Goal: Task Accomplishment & Management: Manage account settings

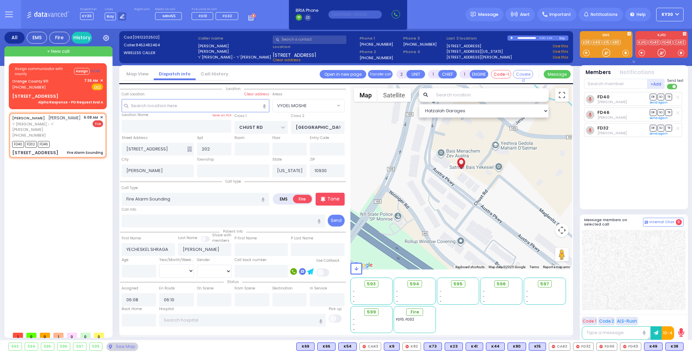
select select "VYOEL MOSHE"
select select
click at [68, 85] on div "Orange County 911 (845) 469-0911 7:36 AM ✕ Fire EMS" at bounding box center [57, 84] width 91 height 13
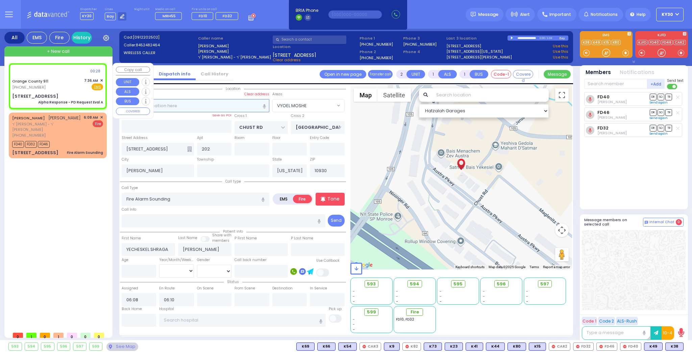
type input "6"
select select
type input "Alpha Response - PD Request Eval A"
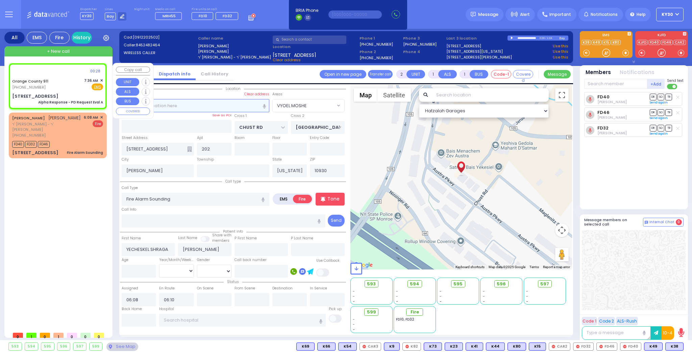
radio input "true"
type input "Nature: : Alpha Response - PD Request Eval A Address: : 5 Orshava Ct, 10950 Cro…"
select select
select select "Hatzalah Garages"
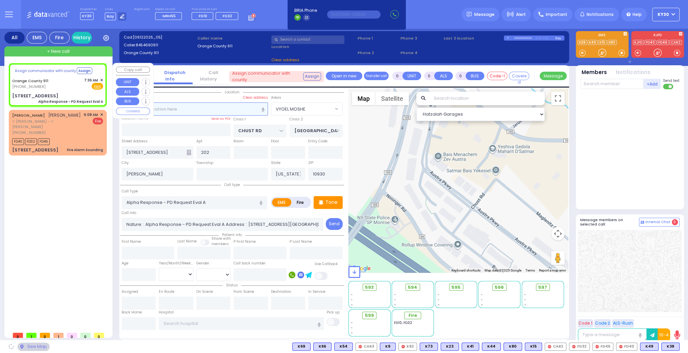
select select
radio input "true"
select select
type input "5 Orshava Ct"
type input "Monroe"
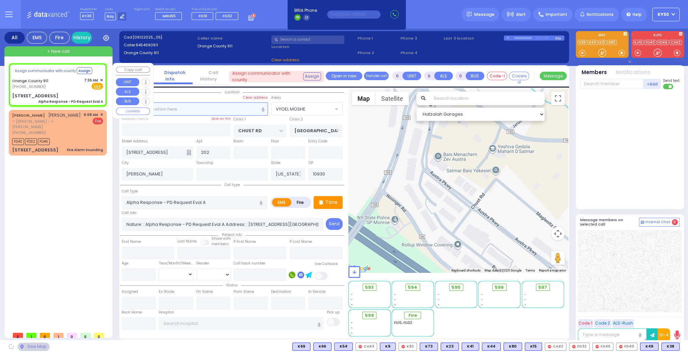
type input "10950"
select select "Hatzalah Garages"
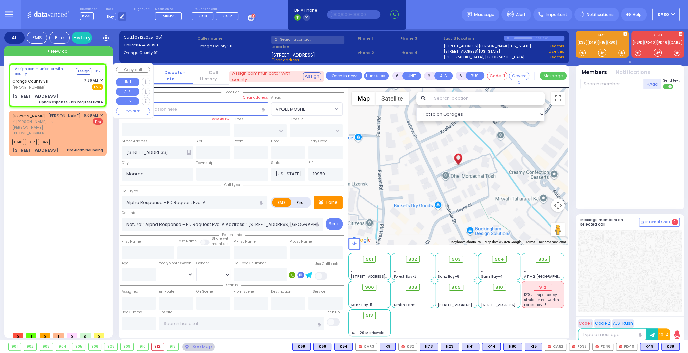
click at [71, 84] on div "Orange County 911 (845) 469-0911 7:36 AM ✕ Fire EMS" at bounding box center [57, 84] width 91 height 13
select select
radio input "true"
select select
select select "Hatzalah Garages"
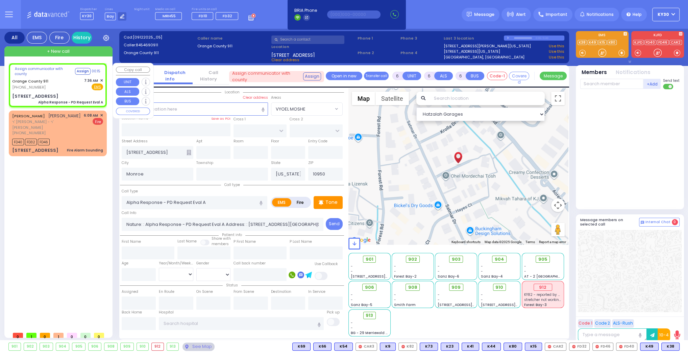
click at [50, 100] on div "Alpha Response - PD Request Eval A" at bounding box center [70, 102] width 65 height 5
select select
radio input "true"
select select
select select "Hatzalah Garages"
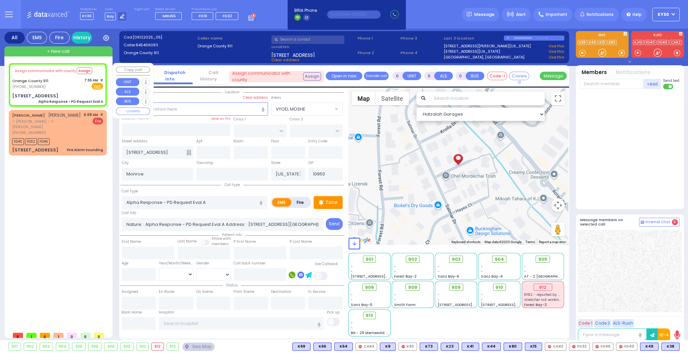
click at [71, 81] on div "Orange County 911 (845) 469-0911 7:36 AM ✕ Fire EMS" at bounding box center [57, 83] width 91 height 13
select select
radio input "true"
select select
select select "Hatzalah Garages"
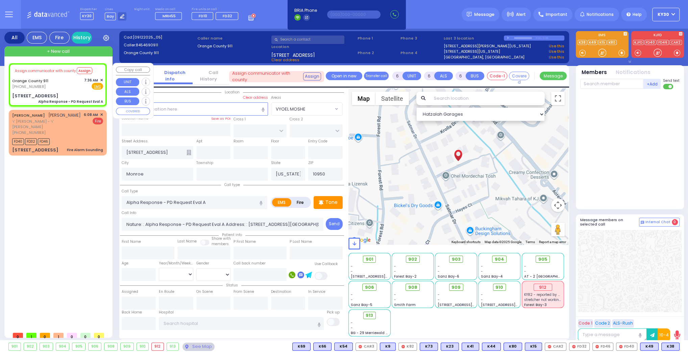
click at [66, 83] on div "Orange County 911 (845) 469-0911 7:36 AM ✕ Fire EMS" at bounding box center [57, 83] width 91 height 13
select select
radio input "true"
select select
select select "Hatzalah Garages"
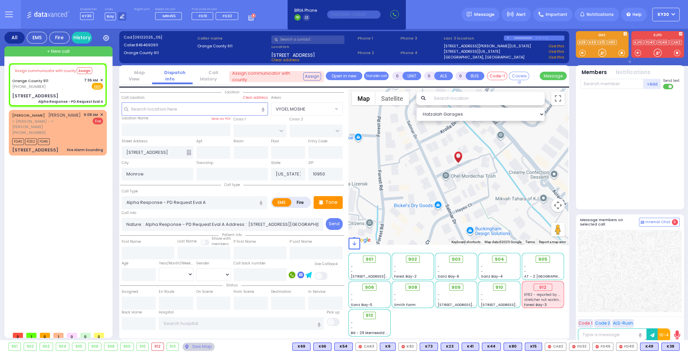
click at [42, 199] on div "Assign communicator with county Assign Orange County 911 (845) 469-0911 EMS FD4…" at bounding box center [59, 195] width 101 height 265
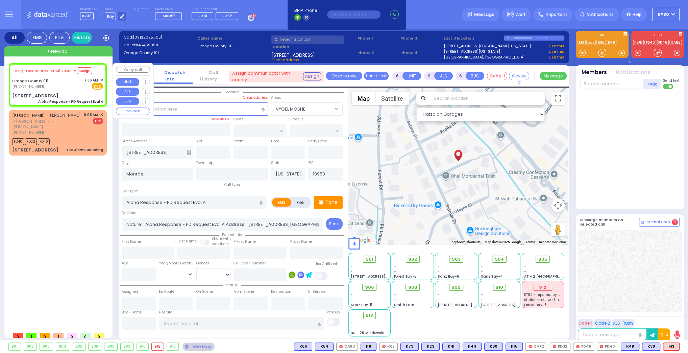
click at [64, 83] on div "Orange County 911 (845) 469-0911 7:36 AM ✕ Fire EMS" at bounding box center [57, 83] width 91 height 13
select select
radio input "true"
select select
select select "Hatzalah Garages"
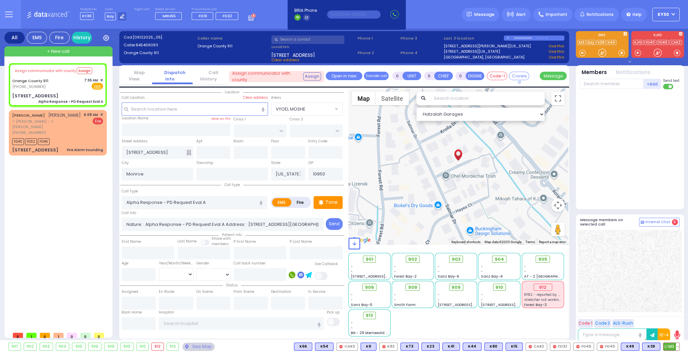
click at [671, 346] on span "M3" at bounding box center [671, 346] width 16 height 7
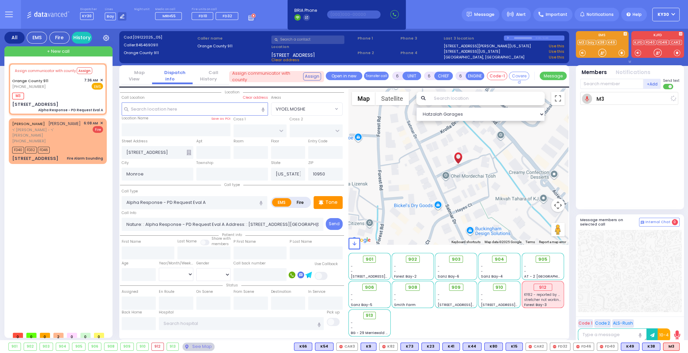
select select
radio input "true"
select select
type input "07:39"
select select "Hatzalah Garages"
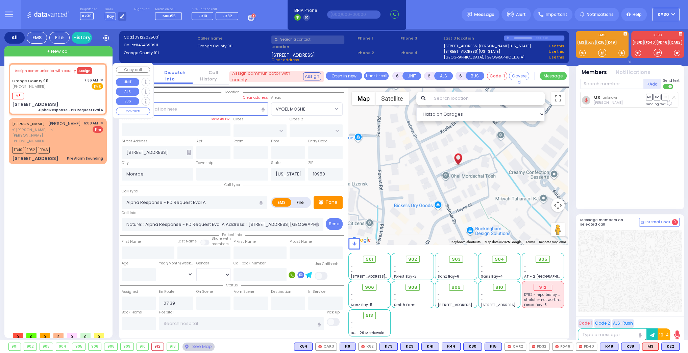
click at [83, 70] on button "Assign" at bounding box center [85, 70] width 16 height 7
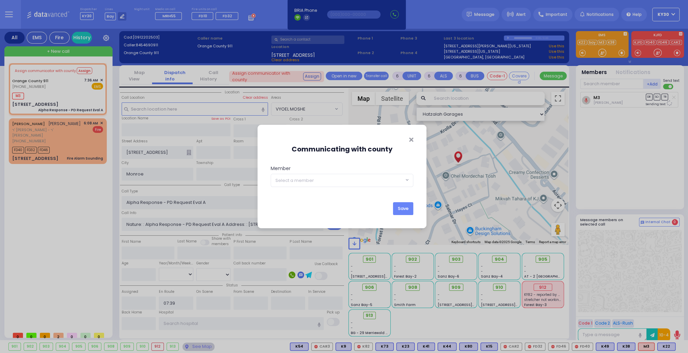
click at [66, 89] on div "Communicating with county Member KY396 KY15 KY348 KY57 KY39 KYn25 M45 MedicRH83…" at bounding box center [344, 176] width 688 height 353
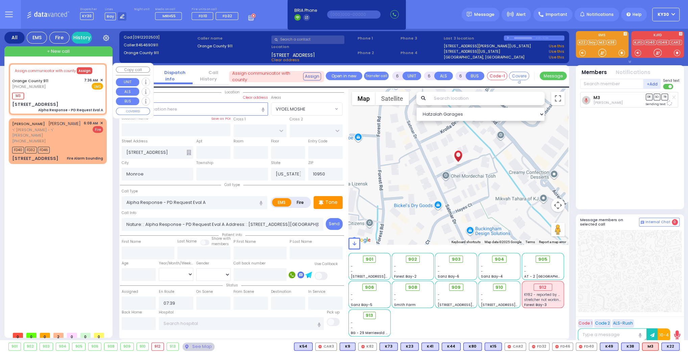
click at [81, 69] on button "Assign" at bounding box center [85, 70] width 16 height 7
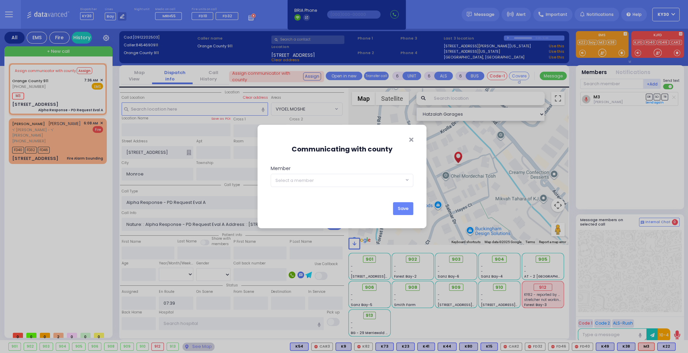
click at [408, 180] on span at bounding box center [407, 180] width 3 height 7
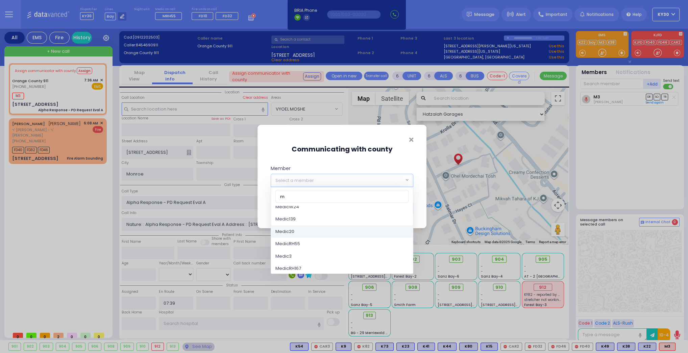
scroll to position [487, 0]
type input "m"
select select "Medic3"
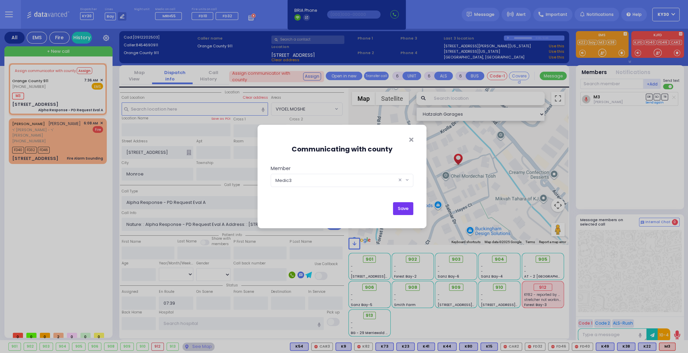
click at [404, 208] on button "Save" at bounding box center [403, 208] width 20 height 13
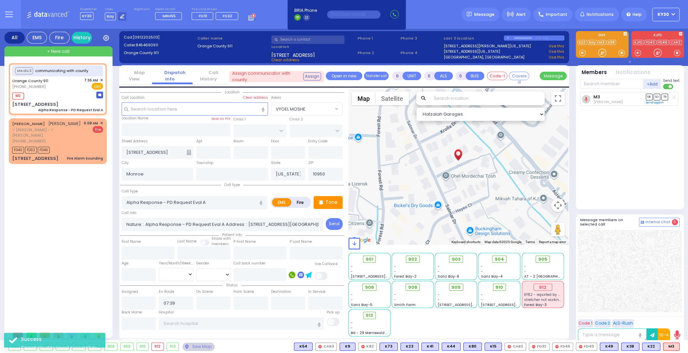
select select
radio input "true"
select select
select select "Hatzalah Garages"
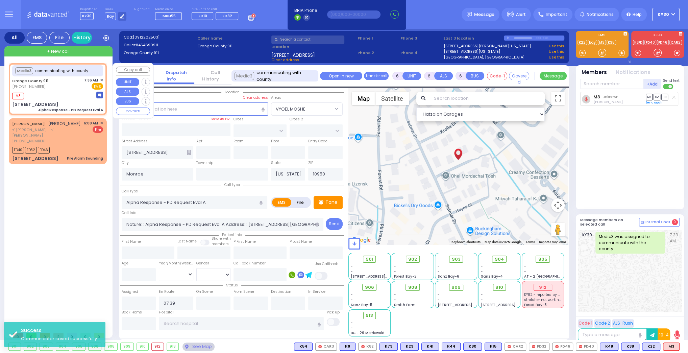
click at [63, 90] on div "Medic3 communicating with county Orange County 911 (845) 469-0911 7:36 AM ✕ M3" at bounding box center [57, 89] width 95 height 50
select select
radio input "true"
select select
select select "Hatzalah Garages"
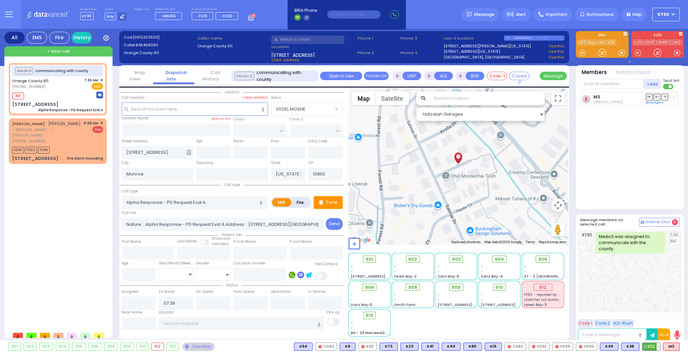
click at [652, 345] on span "K22" at bounding box center [651, 346] width 18 height 7
select select
radio input "true"
select select
select select "Hatzalah Garages"
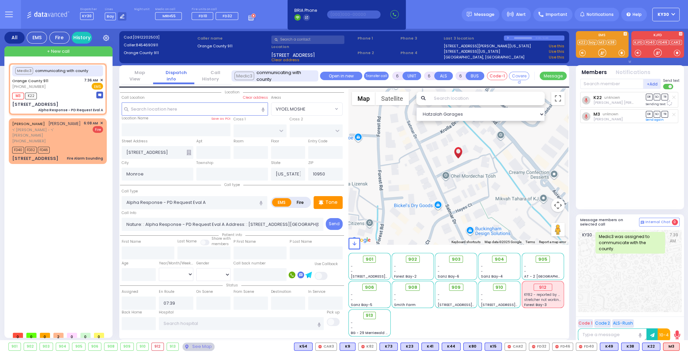
click at [613, 167] on div "K22 unknown Shulem Mier Torim DR SO TR M3 DR SO" at bounding box center [630, 147] width 101 height 111
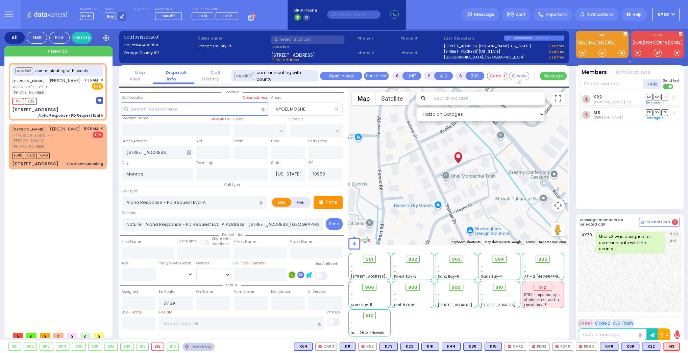
select select
radio input "true"
type input "MRS."
type input "GLUCK"
select select
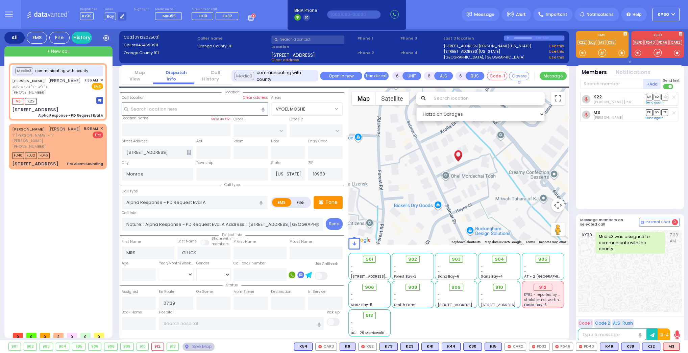
select select "Hatzalah Garages"
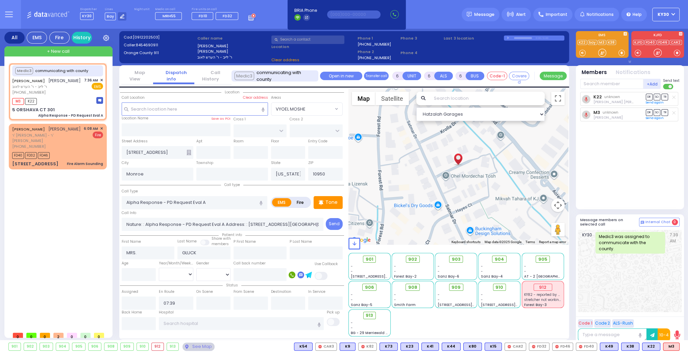
type input "SATMAR DR"
type input "5 ORSHAVA CT"
type input "301"
select select
radio input "true"
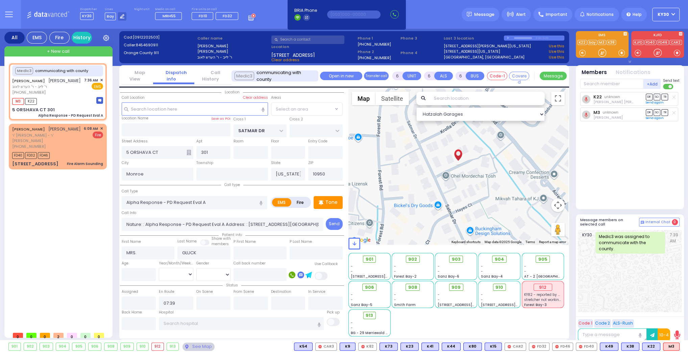
select select
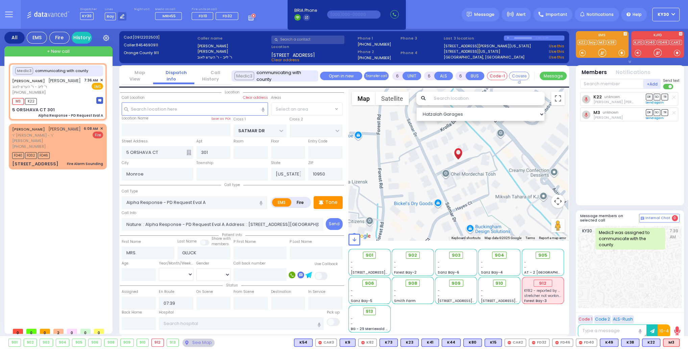
select select "SECTION 3"
select select "Hatzalah Garages"
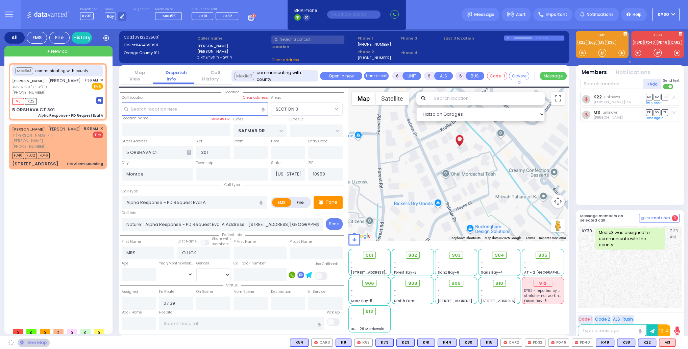
click at [671, 15] on button "KY30" at bounding box center [665, 15] width 27 height 14
select select "SECTION 3"
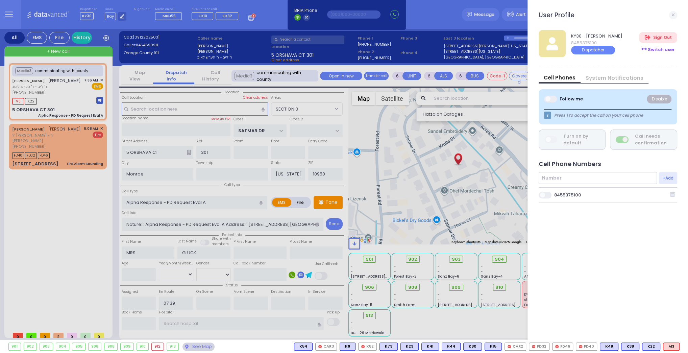
click at [660, 48] on div "Switch user" at bounding box center [658, 49] width 38 height 11
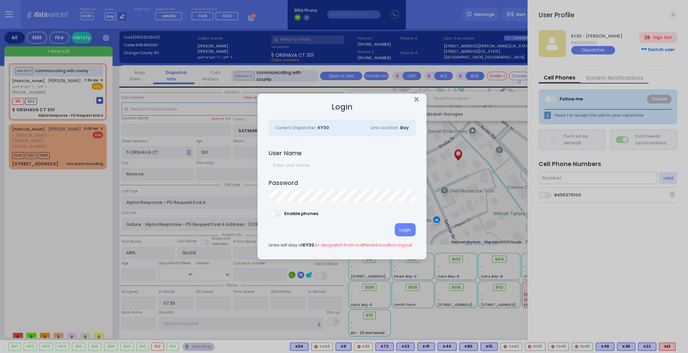
drag, startPoint x: 60, startPoint y: 202, endPoint x: 69, endPoint y: 203, distance: 8.5
click at [63, 203] on div "Login Current Dispatcher: KY30 Line Location: Bay User Name Password Login KY30" at bounding box center [344, 176] width 688 height 353
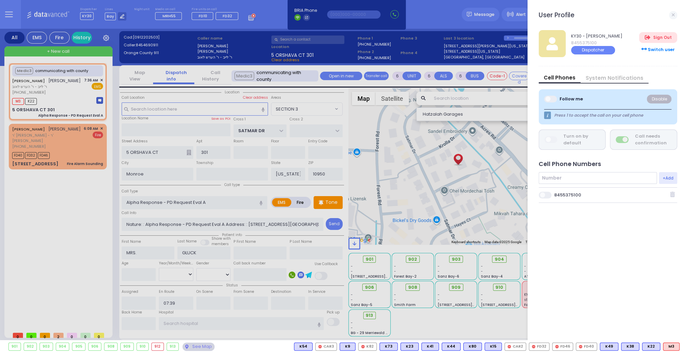
click at [77, 38] on div at bounding box center [344, 176] width 688 height 353
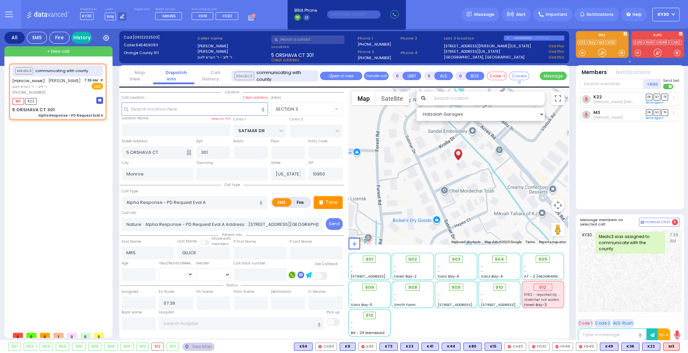
click at [82, 37] on link "History" at bounding box center [82, 38] width 20 height 12
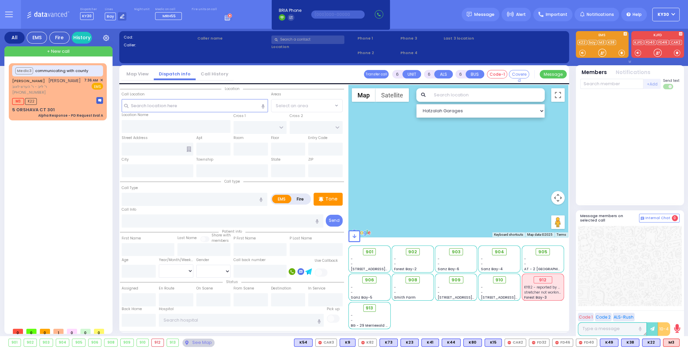
click at [676, 14] on button "KY30" at bounding box center [665, 15] width 27 height 14
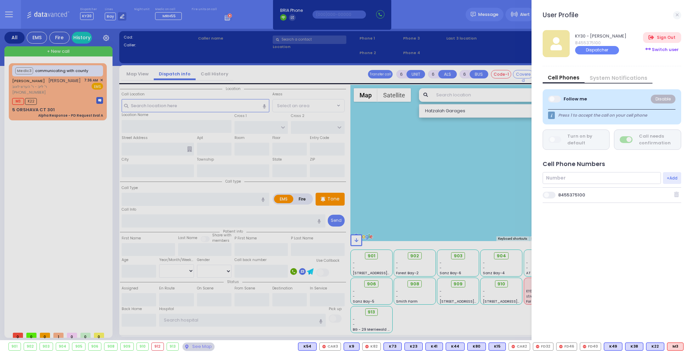
click at [670, 51] on div "Switch user" at bounding box center [662, 49] width 38 height 11
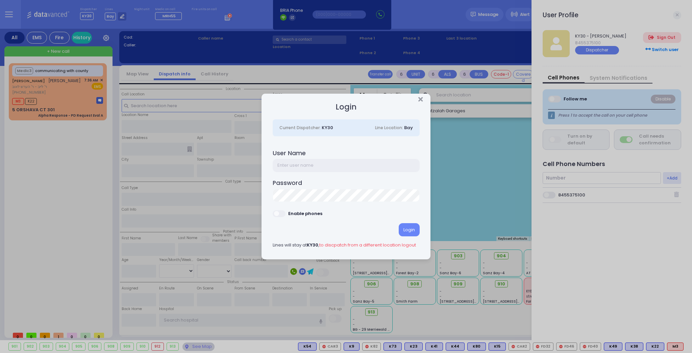
click at [313, 167] on input "text" at bounding box center [346, 165] width 147 height 13
type input "ky38"
click at [283, 216] on span at bounding box center [280, 213] width 14 height 7
click at [413, 232] on div "Login" at bounding box center [409, 229] width 21 height 13
